Goal: Task Accomplishment & Management: Use online tool/utility

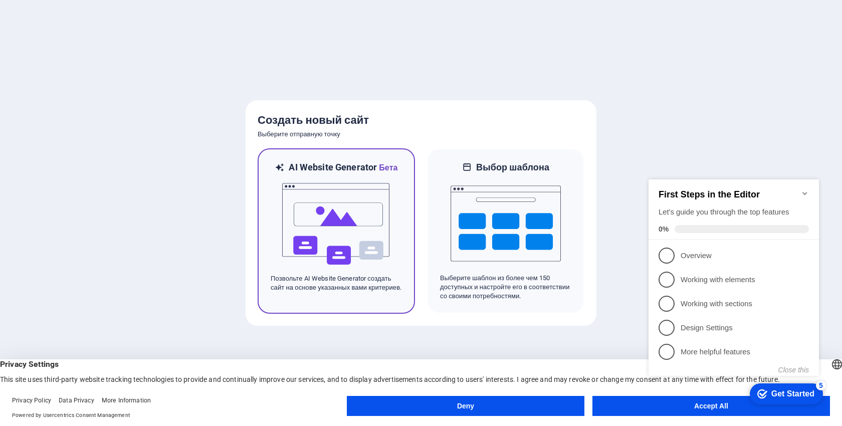
click at [378, 243] on img at bounding box center [336, 224] width 110 height 100
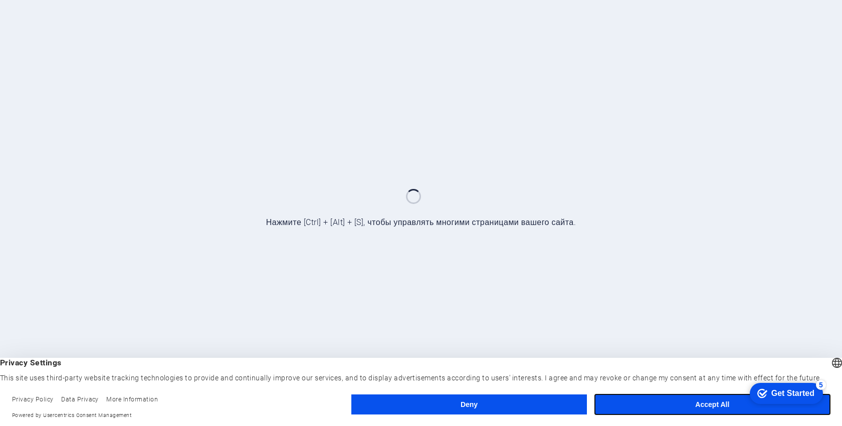
click at [689, 399] on button "Accept All" at bounding box center [712, 405] width 235 height 20
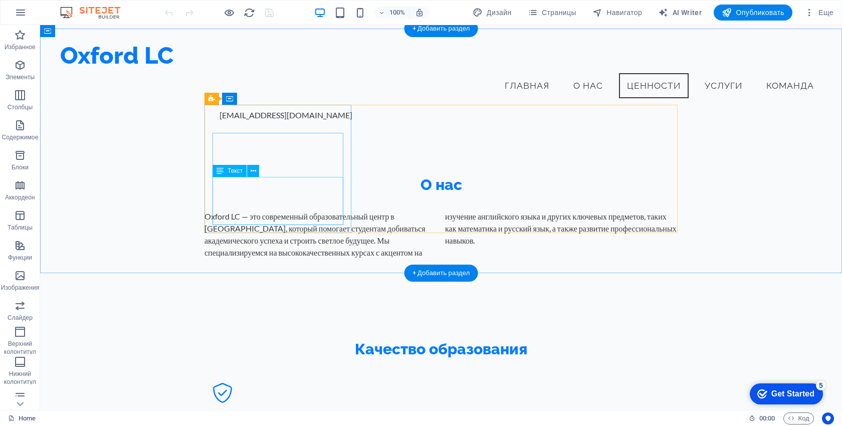
scroll to position [505, 0]
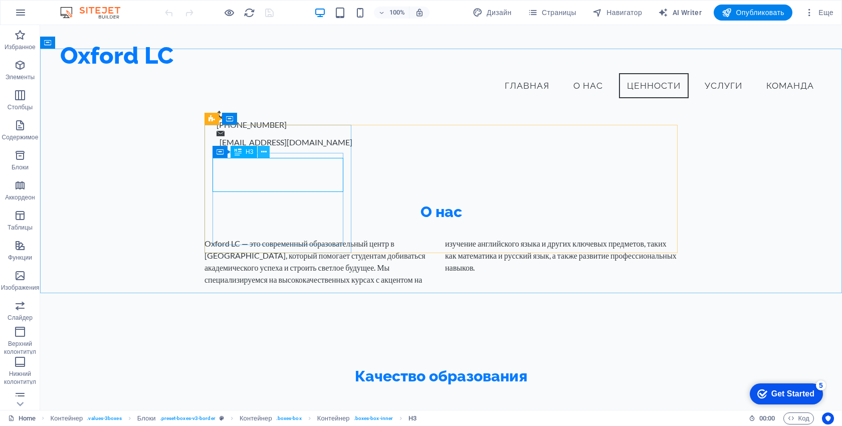
click at [264, 152] on icon at bounding box center [264, 152] width 6 height 11
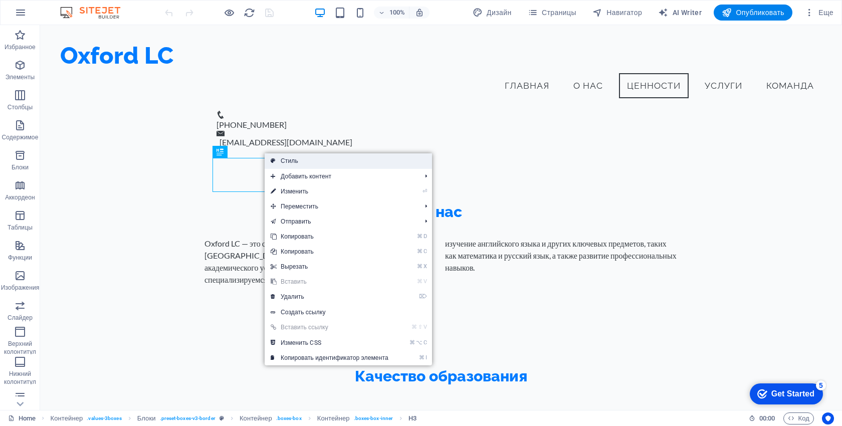
click at [277, 162] on link "Стиль" at bounding box center [348, 160] width 167 height 15
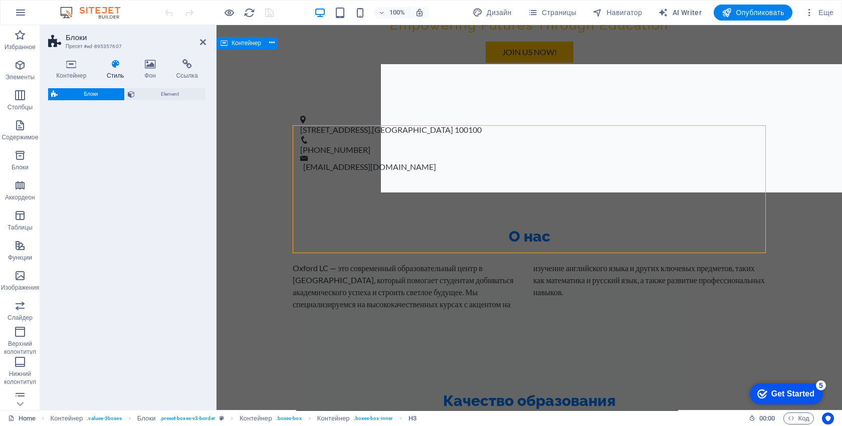
select select "rem"
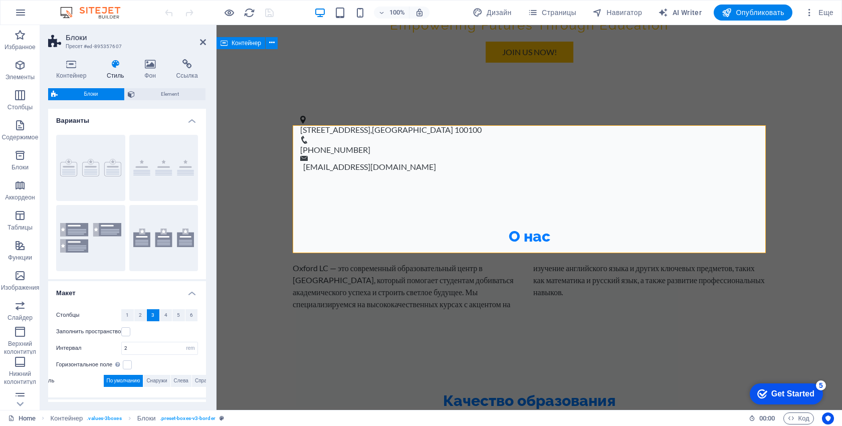
scroll to position [567, 0]
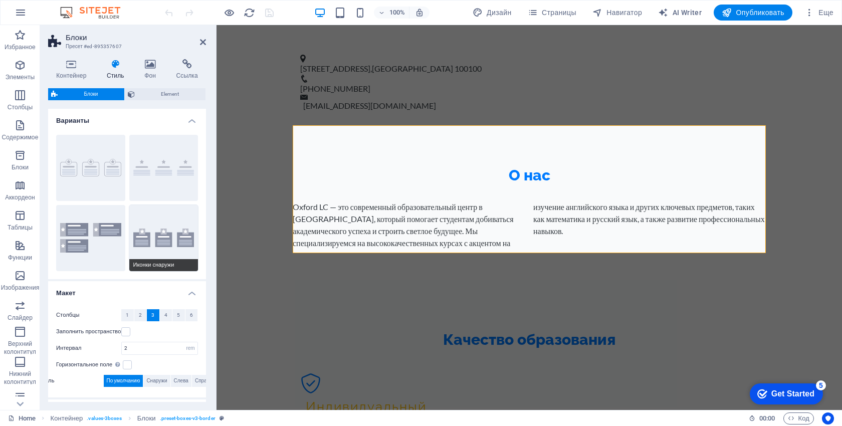
click at [157, 239] on button "Иконки снаружи" at bounding box center [163, 238] width 69 height 66
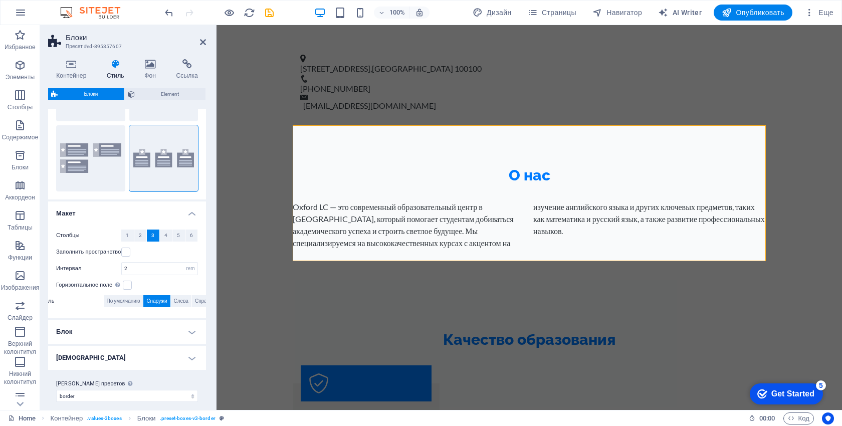
scroll to position [87, 0]
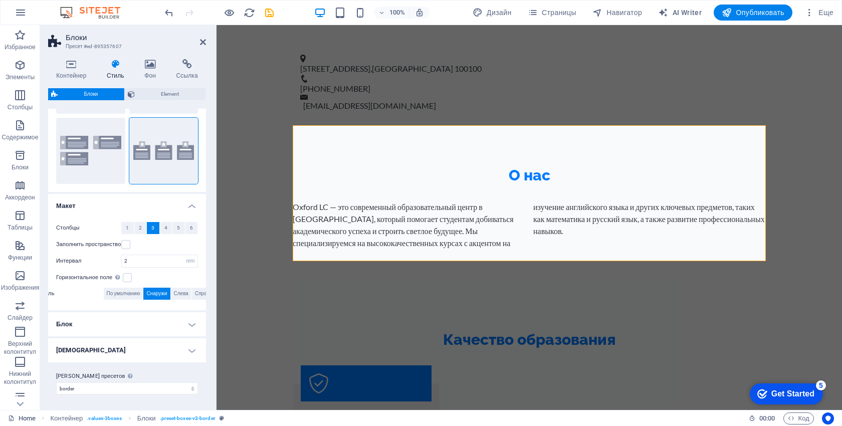
click at [133, 359] on h4 "[DEMOGRAPHIC_DATA]" at bounding box center [127, 350] width 158 height 24
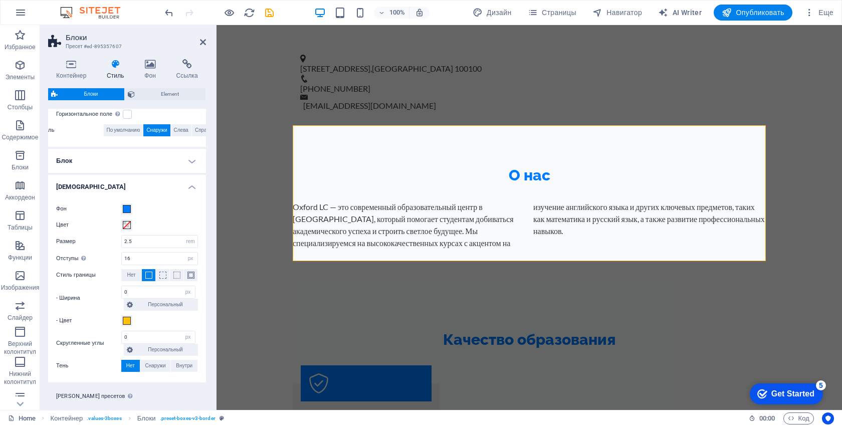
scroll to position [271, 0]
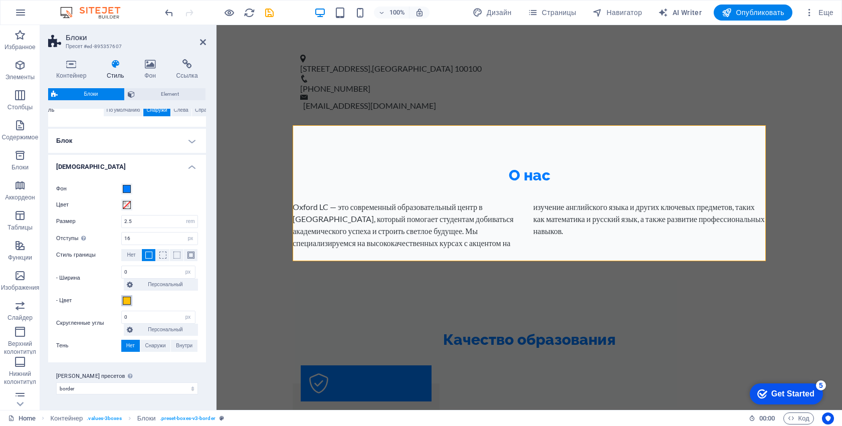
click at [127, 299] on span at bounding box center [127, 301] width 8 height 8
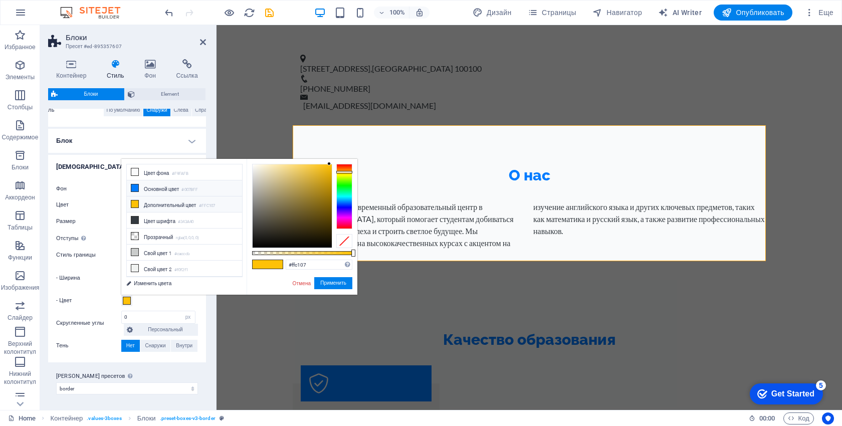
click at [185, 192] on small "#007BFF" at bounding box center [190, 190] width 17 height 7
type input "#007bff"
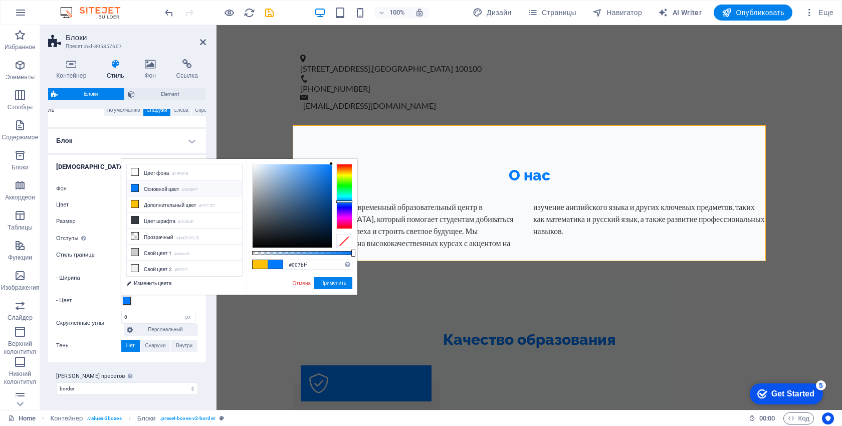
click at [198, 306] on div "Фон Цвет Размер 2.5 px rem % vh vw Отступы Только если фон иконки активен 16 px…" at bounding box center [127, 268] width 162 height 190
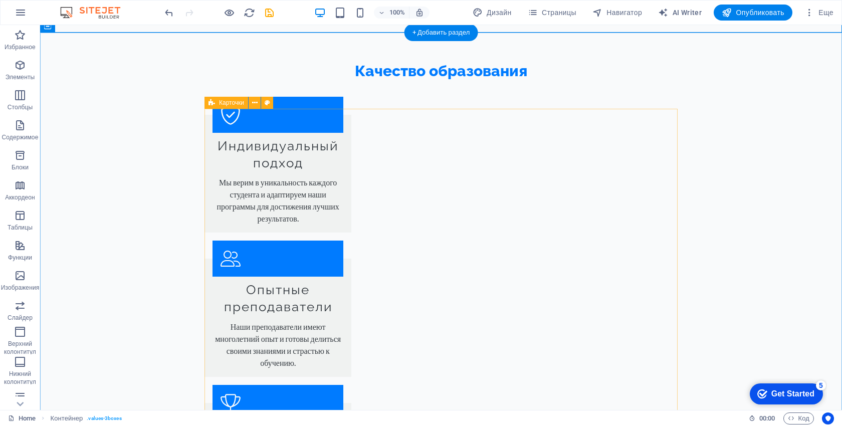
scroll to position [851, 0]
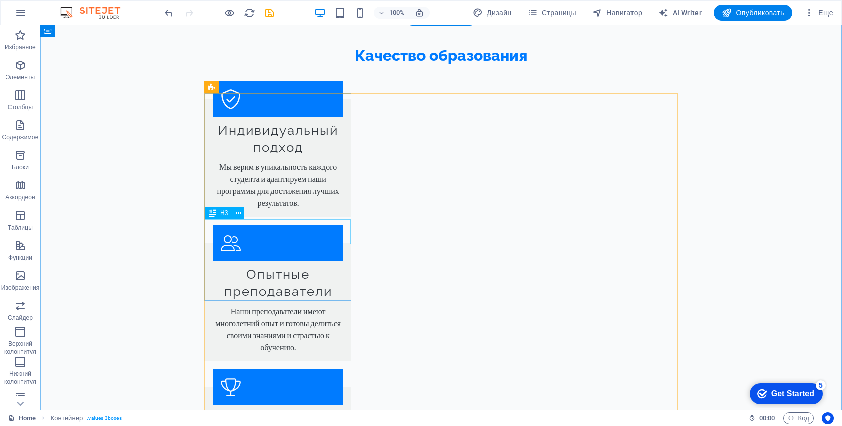
click at [233, 214] on button at bounding box center [238, 213] width 12 height 12
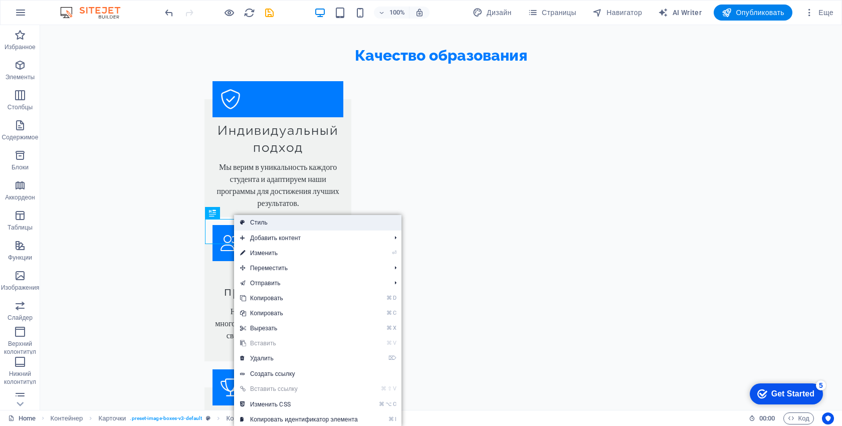
click at [252, 226] on link "Стиль" at bounding box center [317, 222] width 167 height 15
select select "rem"
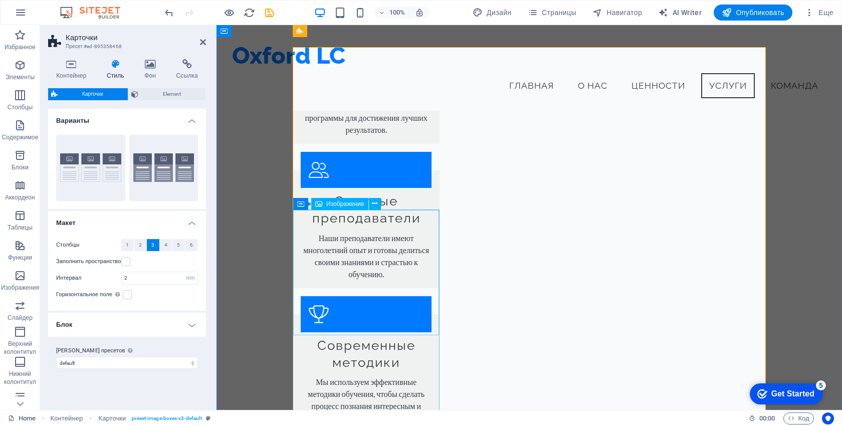
scroll to position [894, 0]
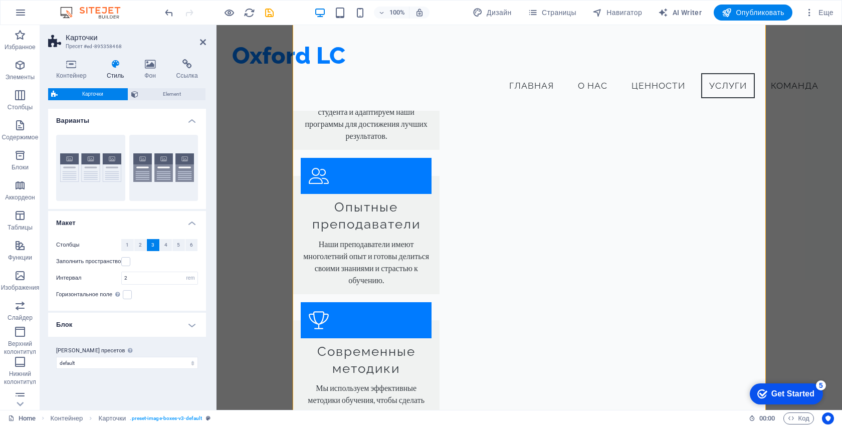
click at [131, 326] on h4 "Блок" at bounding box center [127, 325] width 158 height 24
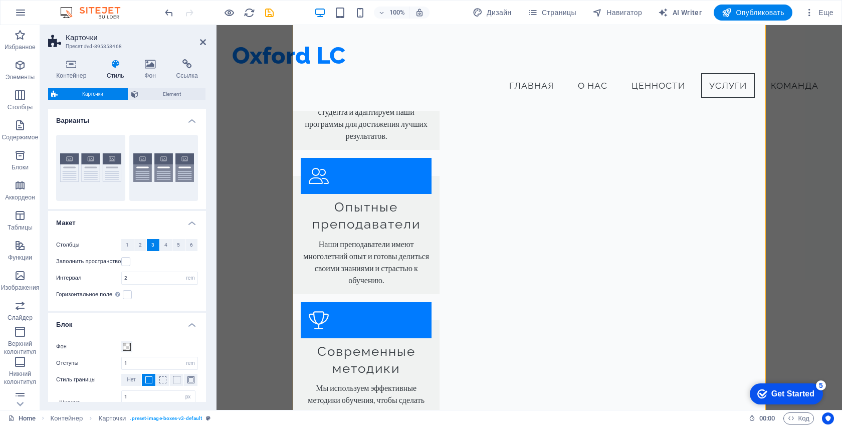
click at [131, 326] on h4 "Блок" at bounding box center [127, 322] width 158 height 18
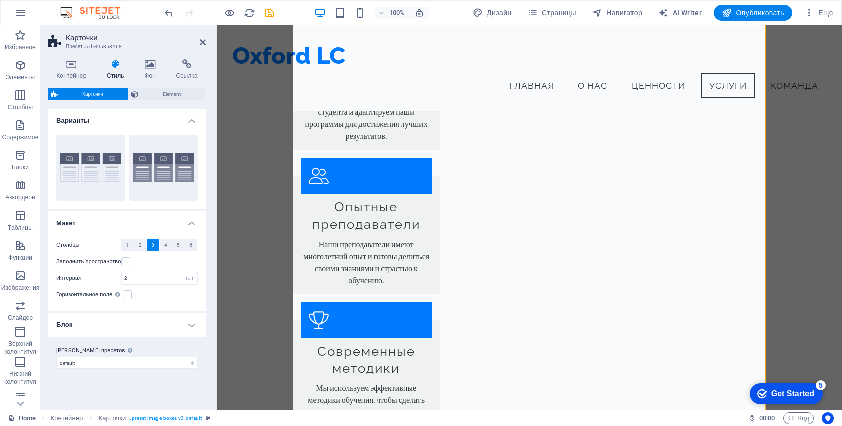
click at [131, 326] on h4 "Блок" at bounding box center [127, 325] width 158 height 24
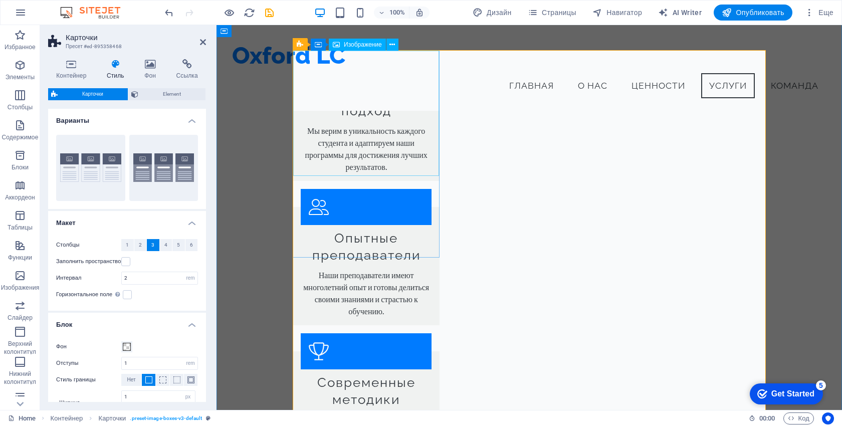
scroll to position [818, 0]
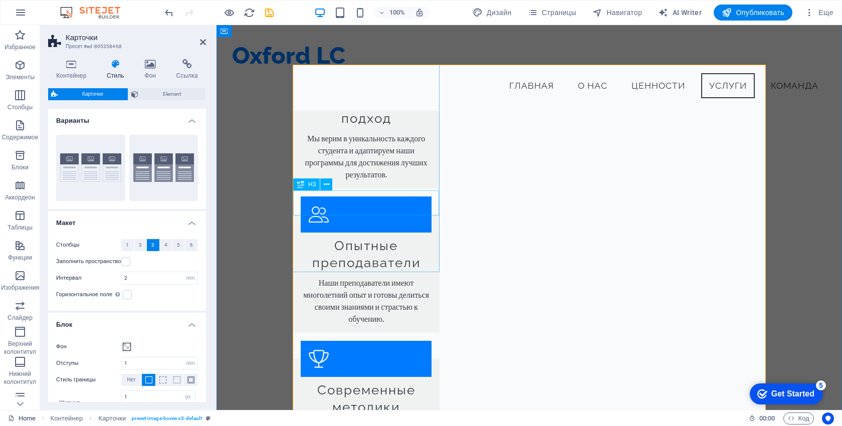
click at [325, 185] on icon at bounding box center [327, 185] width 6 height 11
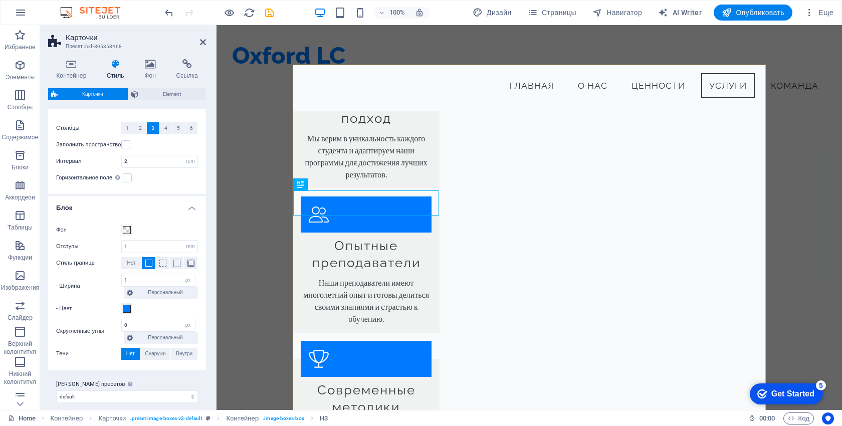
scroll to position [118, 0]
click at [129, 307] on span at bounding box center [127, 308] width 8 height 8
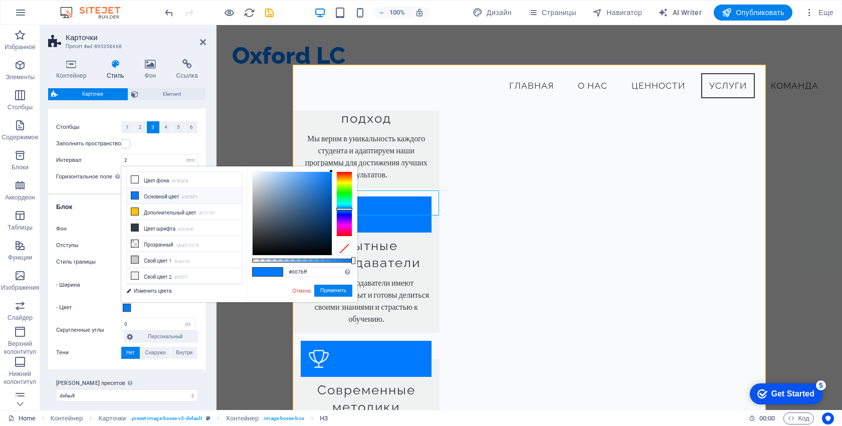
click at [178, 200] on li "Основной цвет #007BFF" at bounding box center [184, 196] width 115 height 16
click at [181, 195] on li "Основной цвет #007BFF" at bounding box center [184, 196] width 115 height 16
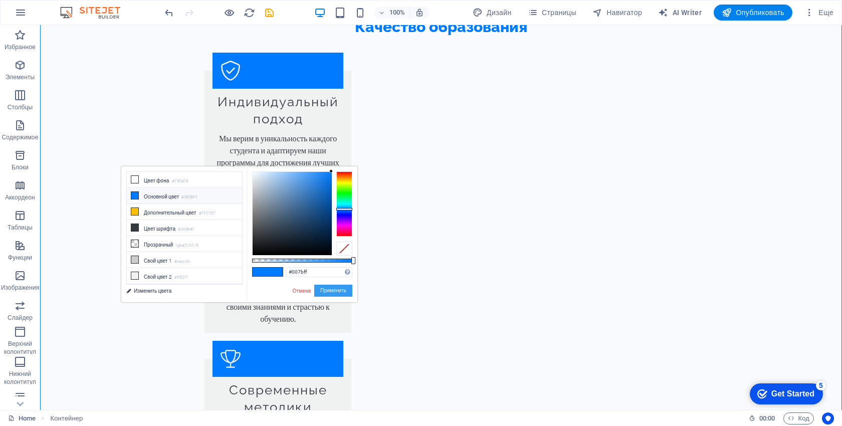
click at [327, 293] on button "Применить" at bounding box center [333, 291] width 38 height 12
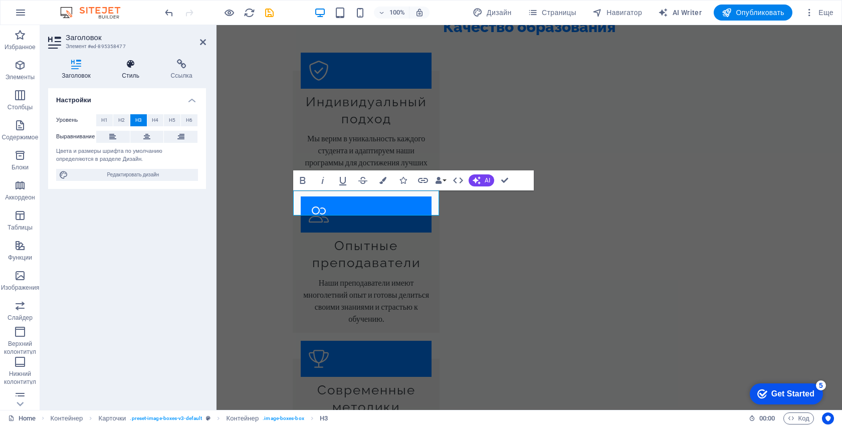
click at [129, 72] on h4 "Стиль" at bounding box center [132, 69] width 49 height 21
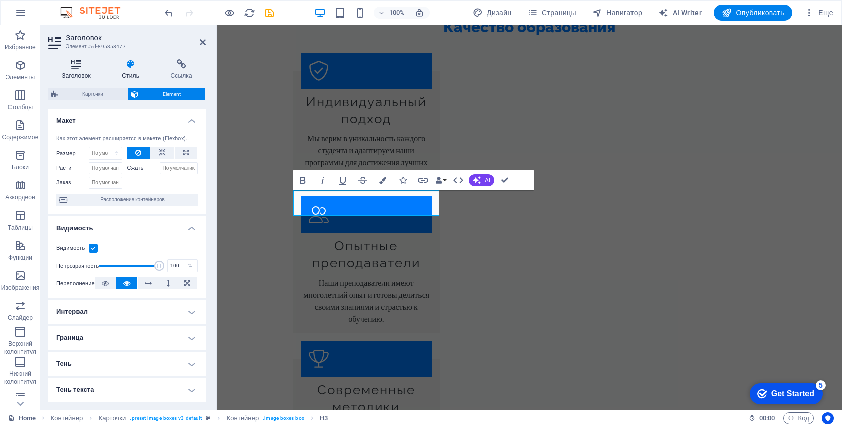
click at [68, 71] on h4 "Заголовок" at bounding box center [78, 69] width 60 height 21
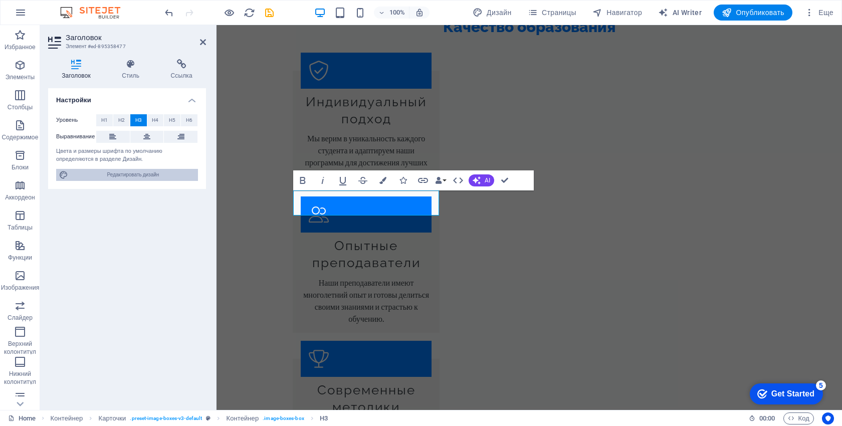
click at [56, 173] on button "Редактировать дизайн" at bounding box center [127, 175] width 142 height 12
select select "px"
select select "200"
select select "px"
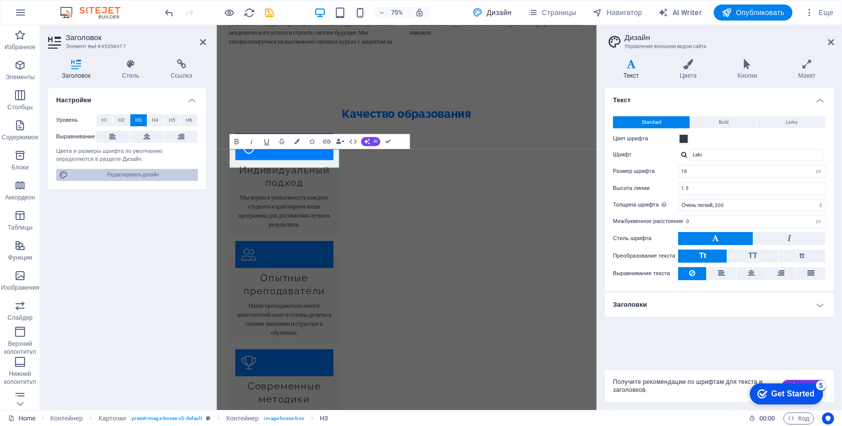
scroll to position [989, 0]
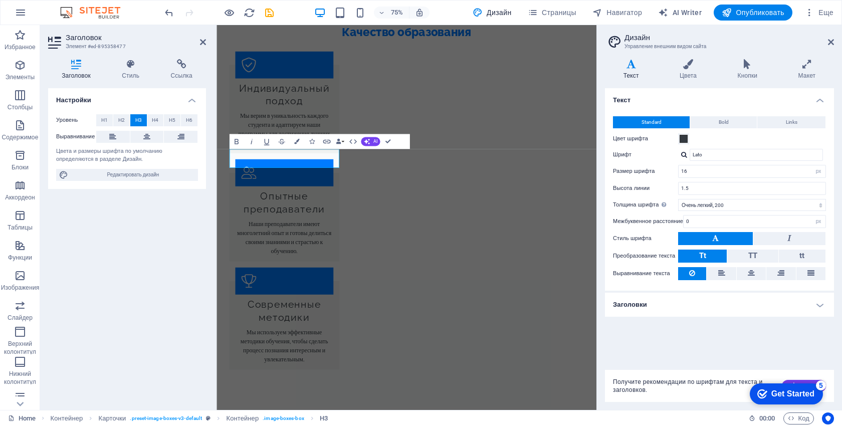
click at [718, 110] on div "Standard Bold Links Цвет шрифта Шрифт Lato Размер шрифта 16 rem px Высота линии…" at bounding box center [719, 198] width 233 height 185
click at [688, 83] on div "Текст Цвета Кнопки Макет Текст Standard Bold Links Цвет шрифта Шрифт Lato Разме…" at bounding box center [719, 230] width 229 height 343
click at [688, 74] on h4 "Цвета" at bounding box center [690, 69] width 58 height 21
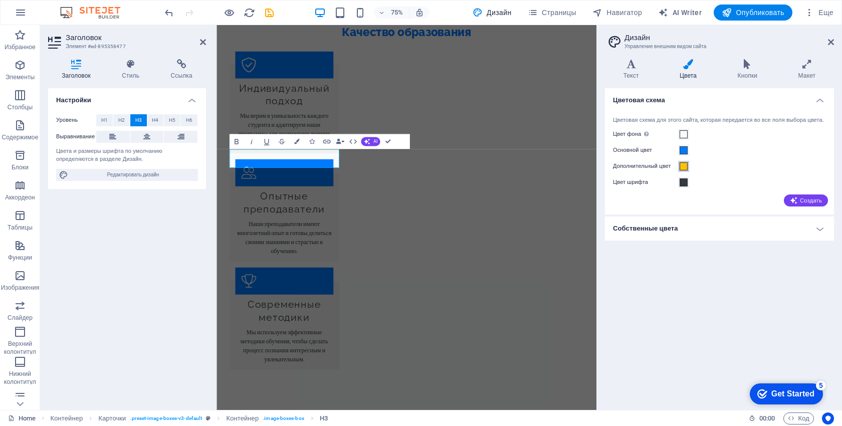
click at [683, 170] on span at bounding box center [684, 166] width 8 height 8
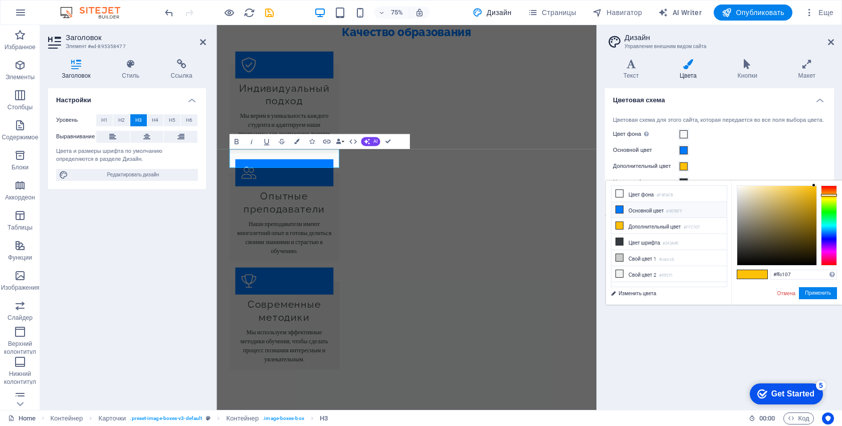
click at [636, 205] on li "Основной цвет #007BFF" at bounding box center [669, 210] width 115 height 16
type input "#007bff"
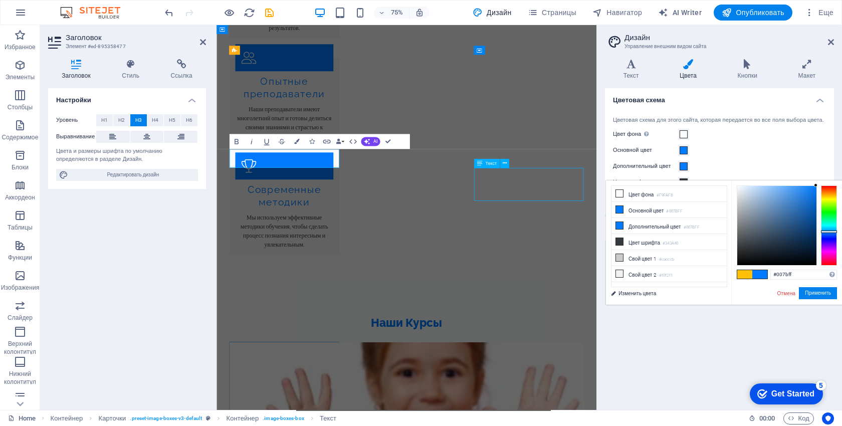
scroll to position [879, 0]
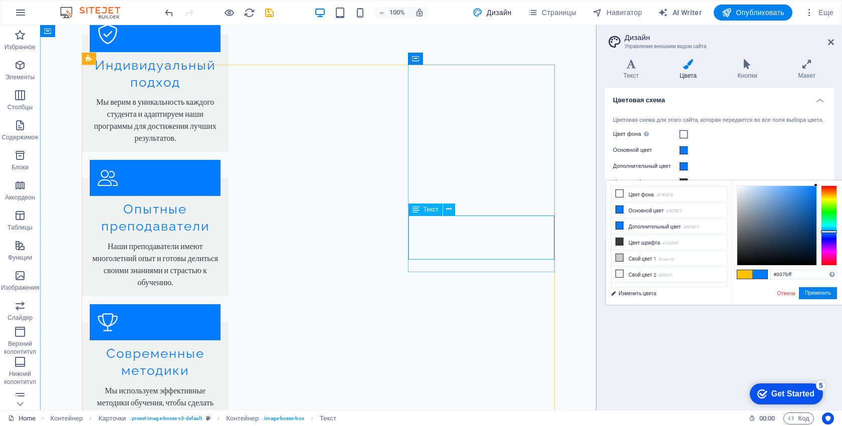
click at [423, 204] on div "Текст" at bounding box center [426, 210] width 34 height 12
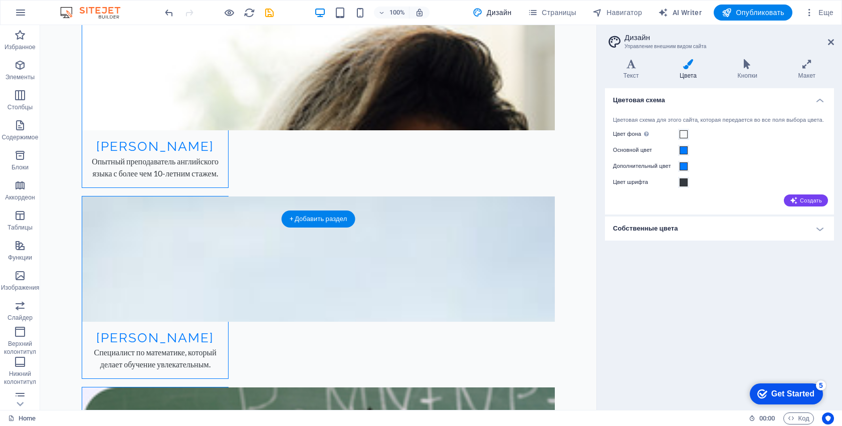
scroll to position [2906, 0]
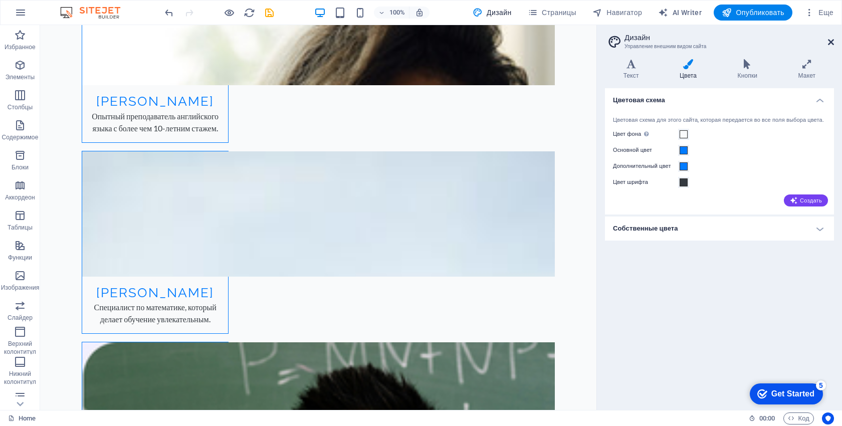
click at [830, 43] on icon at bounding box center [831, 42] width 6 height 8
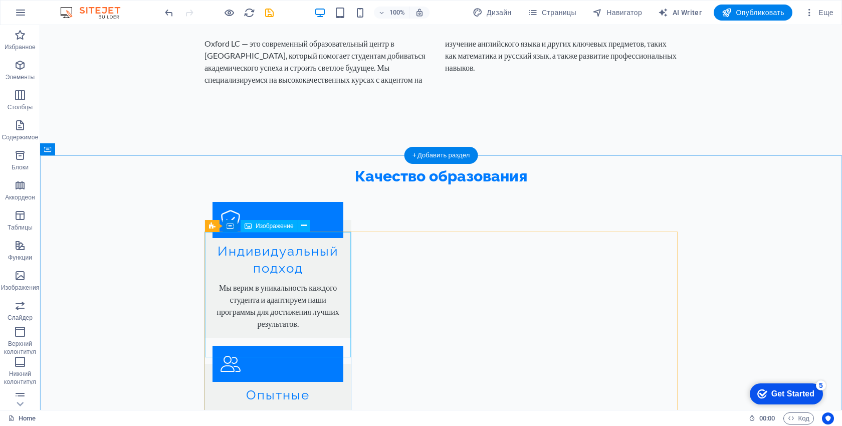
scroll to position [744, 0]
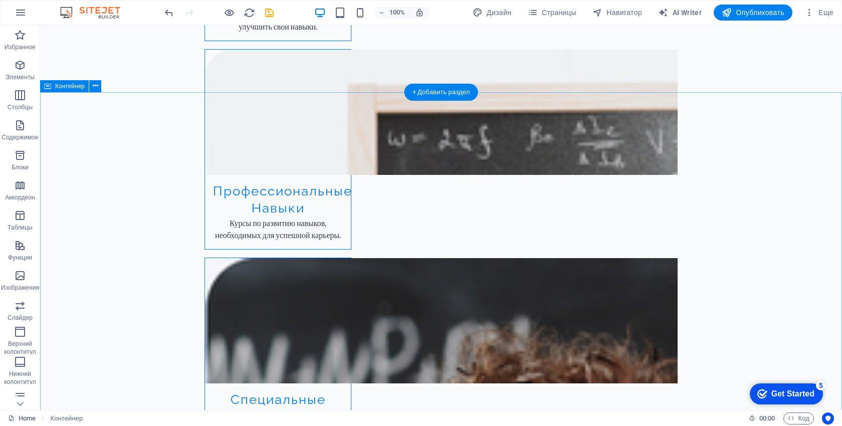
scroll to position [2079, 0]
